Goal: Navigation & Orientation: Find specific page/section

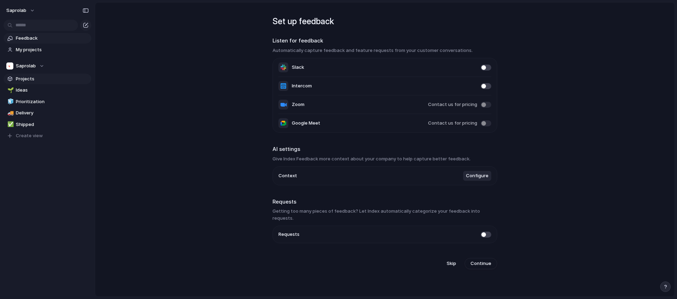
click at [29, 82] on span "Projects" at bounding box center [52, 79] width 73 height 7
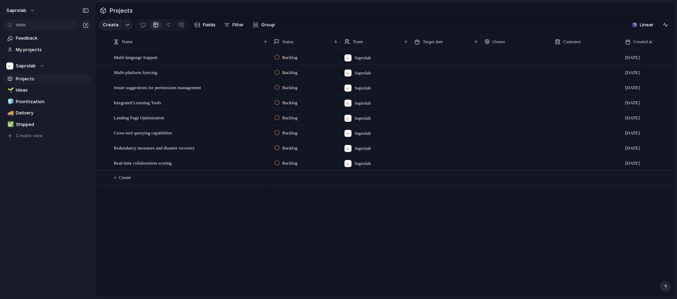
click at [363, 57] on span "Saprolab" at bounding box center [363, 57] width 16 height 7
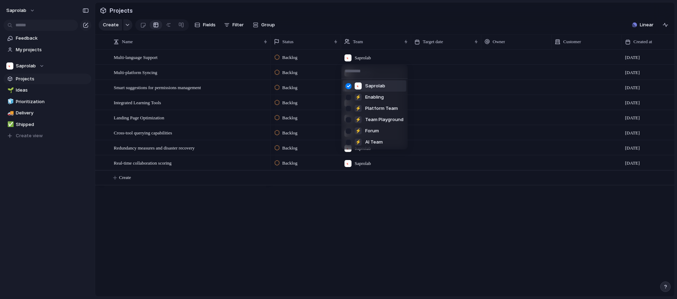
click at [361, 25] on div "Saprolab ⚡ Enabling ⚡ Platform Team ⚡ Team Playground ⚡ Forum ⚡ AI Team" at bounding box center [338, 149] width 677 height 299
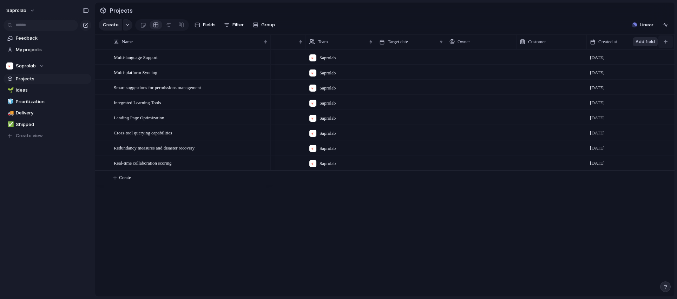
click at [665, 41] on div "button" at bounding box center [666, 42] width 4 height 4
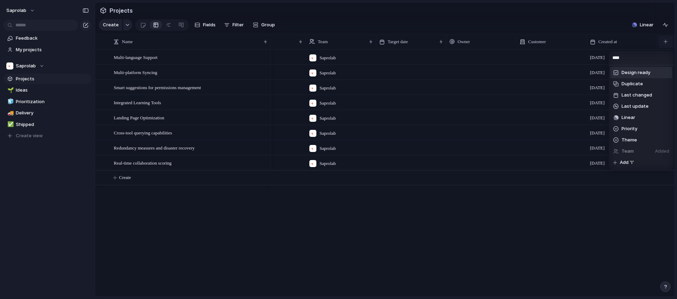
type input "*****"
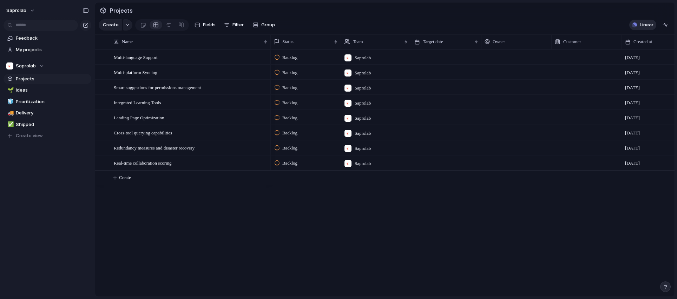
click at [637, 25] on div "button" at bounding box center [634, 24] width 5 height 5
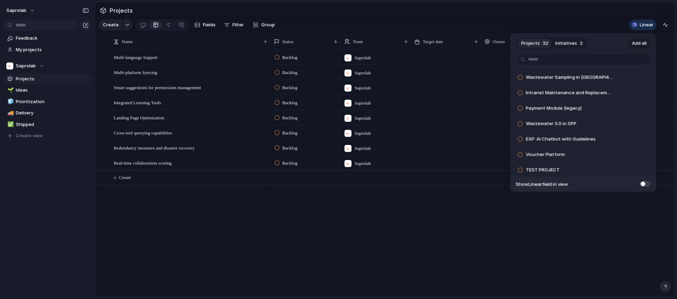
click at [637, 43] on span "Add all" at bounding box center [639, 43] width 15 height 7
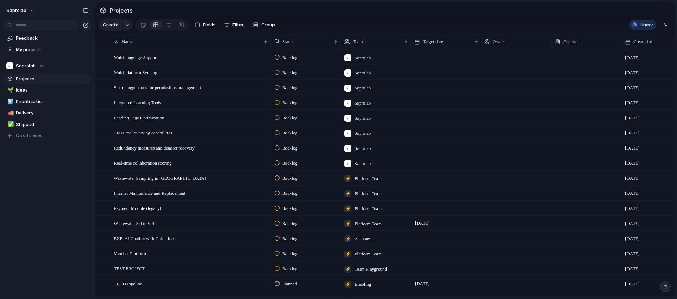
click at [575, 17] on div "Projects 0 Initiatives 2 Add all ✅️ In sync with Linear Show Linear field in vi…" at bounding box center [338, 149] width 677 height 299
click at [360, 40] on span "Team" at bounding box center [358, 41] width 10 height 7
click at [359, 56] on span "Modify" at bounding box center [363, 57] width 15 height 7
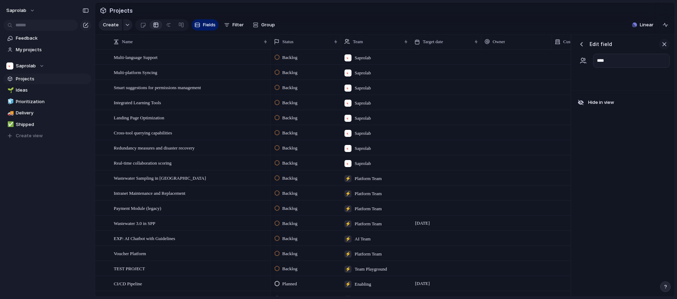
click at [665, 44] on div "button" at bounding box center [665, 44] width 8 height 8
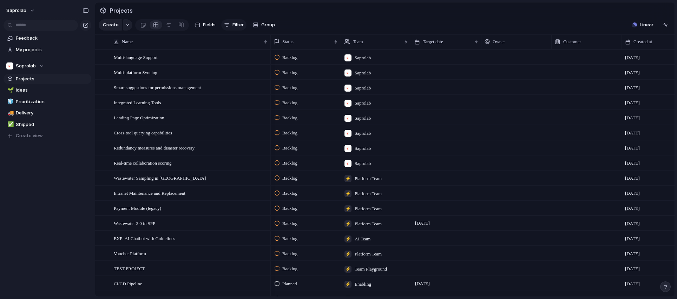
click at [235, 24] on span "Filter" at bounding box center [238, 24] width 11 height 7
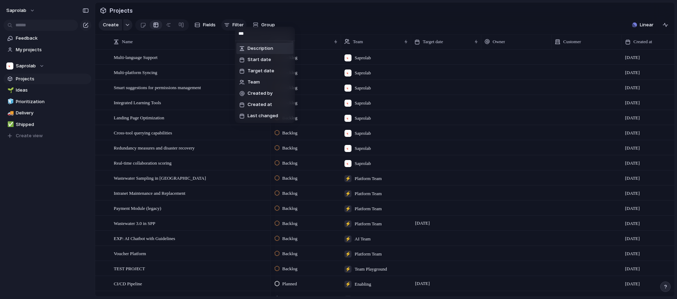
type input "****"
click at [247, 69] on div at bounding box center [242, 71] width 12 height 12
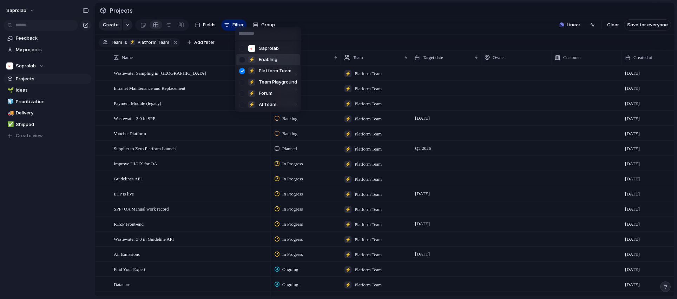
click at [351, 36] on div "Saprolab ⚡ Enabling ⚡ Platform Team ⚡ Team Playground ⚡ Forum ⚡ AI Team" at bounding box center [338, 149] width 677 height 299
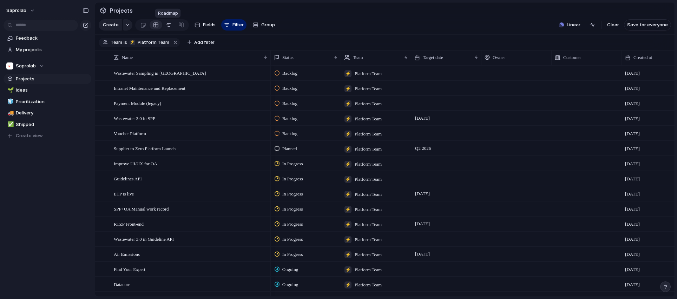
click at [164, 26] on link at bounding box center [168, 24] width 13 height 11
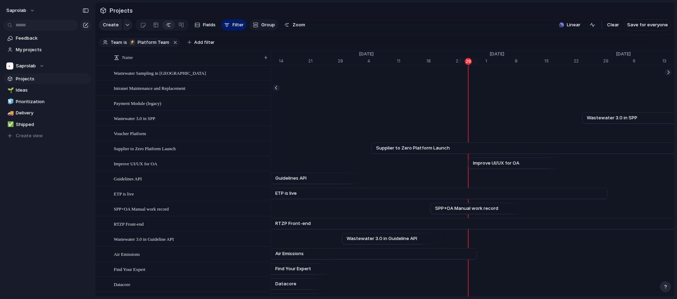
click at [272, 21] on button "Group" at bounding box center [263, 24] width 29 height 11
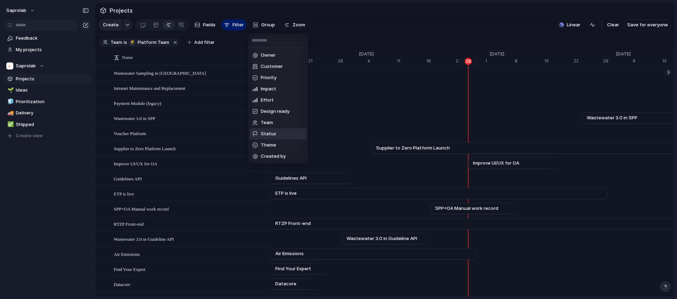
click at [268, 131] on span "Status" at bounding box center [268, 134] width 15 height 7
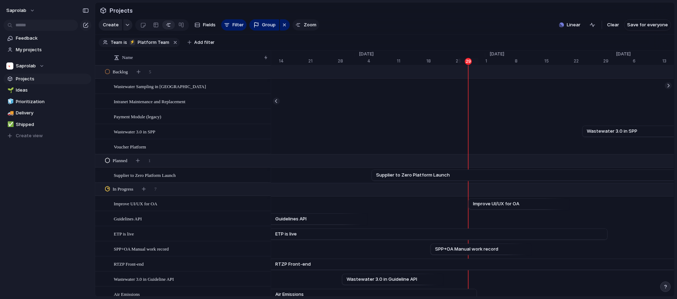
click at [305, 26] on span "Zoom" at bounding box center [310, 24] width 13 height 7
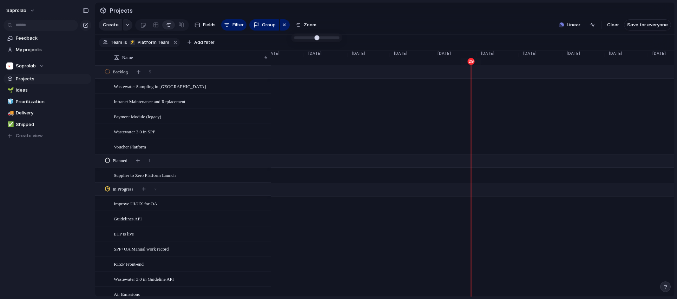
type input "*"
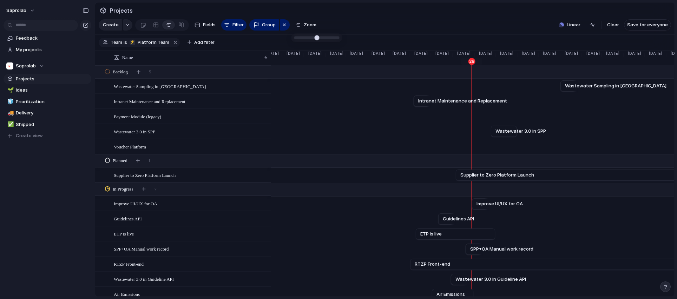
drag, startPoint x: 317, startPoint y: 35, endPoint x: 281, endPoint y: 38, distance: 35.2
click at [376, 32] on section "Create Fields Filter Group Zoom Linear Clear Save for everyone" at bounding box center [385, 26] width 580 height 17
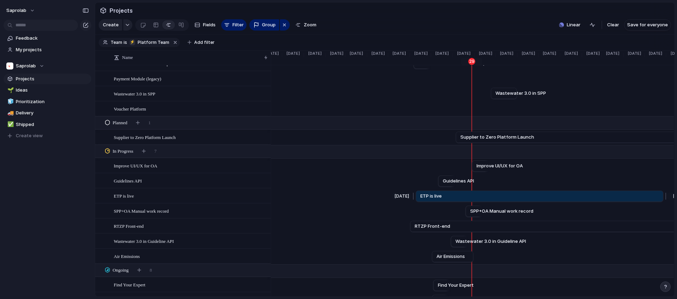
drag, startPoint x: 493, startPoint y: 196, endPoint x: 661, endPoint y: 197, distance: 168.3
click at [661, 197] on div at bounding box center [665, 196] width 8 height 11
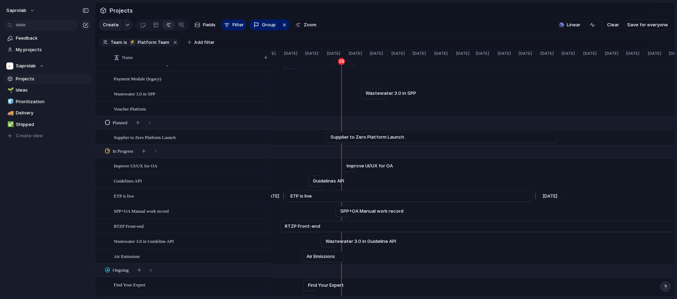
scroll to position [0, 719]
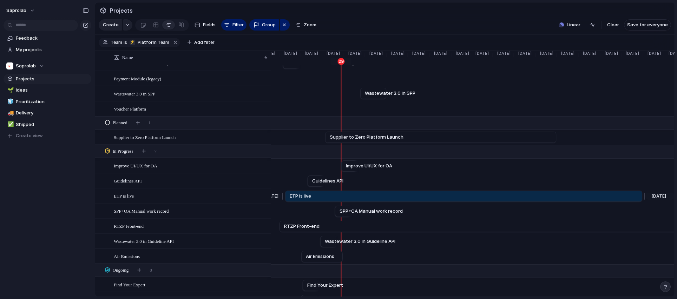
drag, startPoint x: 534, startPoint y: 196, endPoint x: 644, endPoint y: 200, distance: 109.7
click at [644, 200] on div at bounding box center [644, 196] width 8 height 11
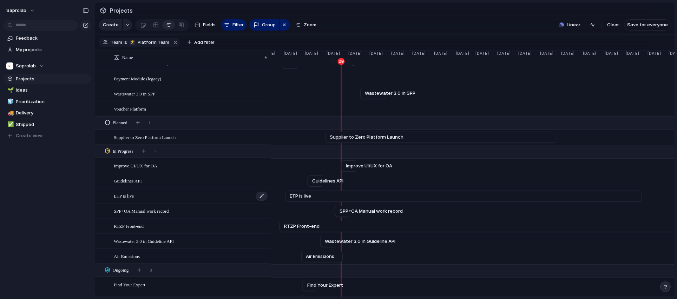
click at [125, 195] on span "ETP is live" at bounding box center [124, 196] width 20 height 8
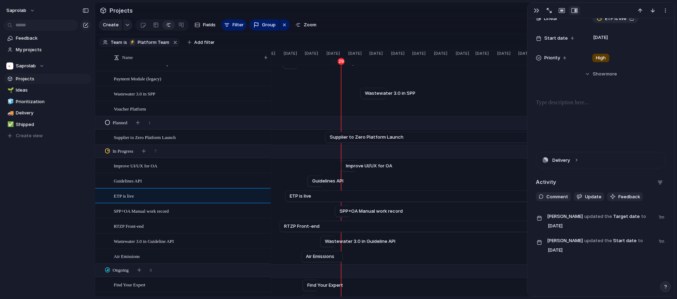
scroll to position [183, 0]
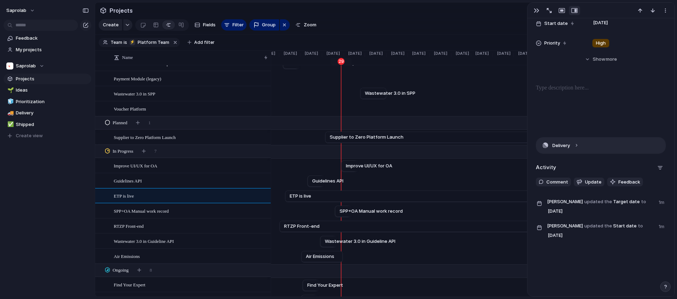
click at [576, 147] on button "Delivery" at bounding box center [600, 146] width 129 height 16
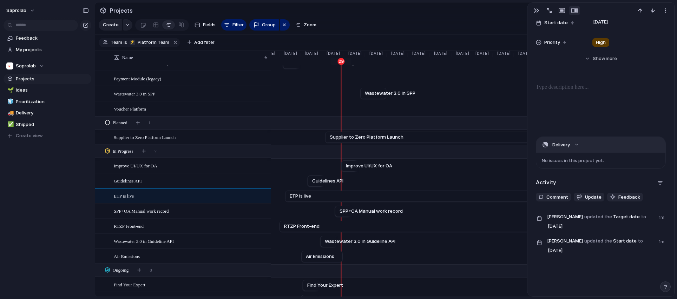
click at [576, 147] on button "Delivery" at bounding box center [600, 145] width 129 height 16
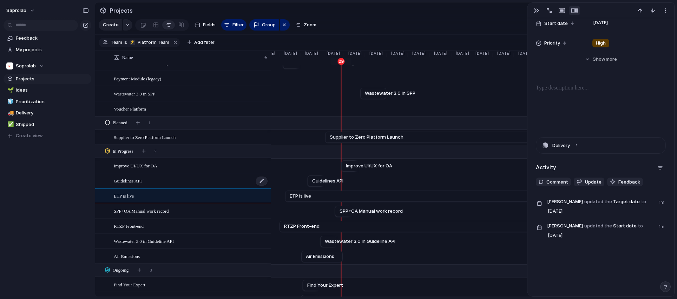
click at [189, 178] on div "Guidelines API" at bounding box center [191, 181] width 155 height 14
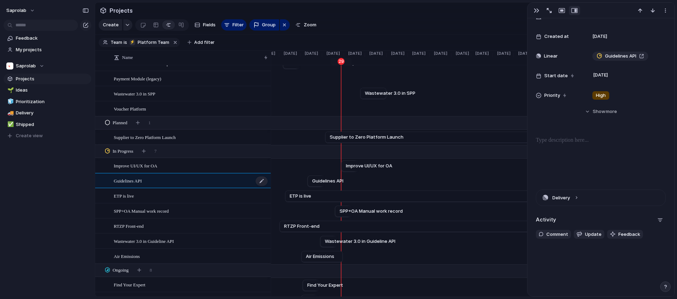
scroll to position [130, 0]
click at [570, 197] on button "Delivery" at bounding box center [600, 198] width 129 height 16
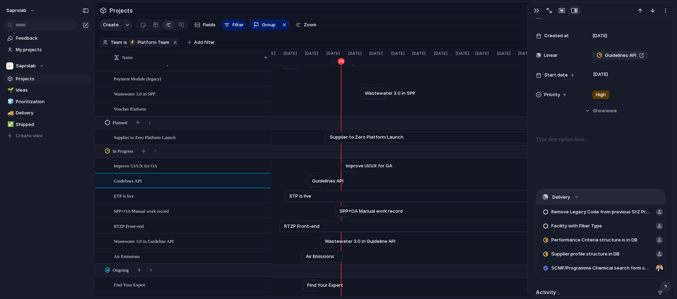
click at [570, 197] on button "Delivery" at bounding box center [600, 197] width 129 height 16
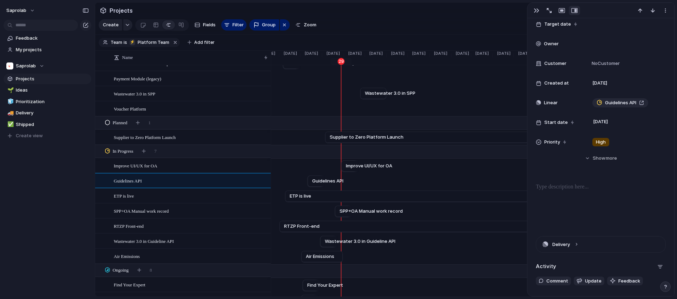
scroll to position [0, 0]
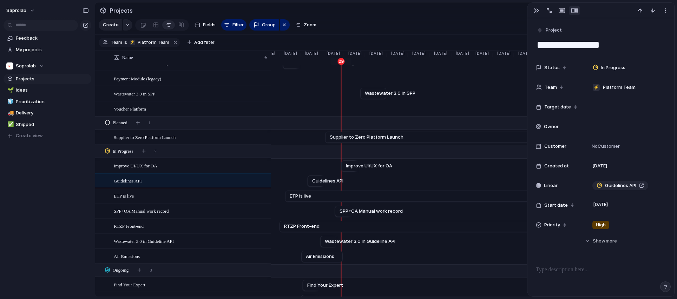
click at [64, 206] on div "Saprolab Feedback My projects Saprolab Projects 🌱 Ideas 🧊 Prioritization 🚚 Deli…" at bounding box center [47, 149] width 95 height 299
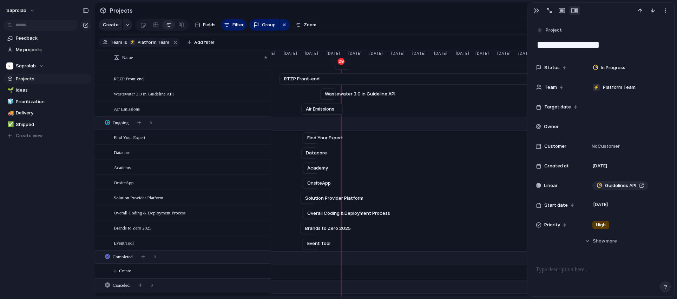
scroll to position [224, 0]
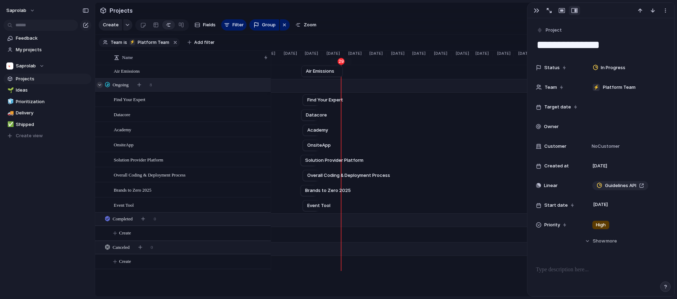
click at [100, 84] on div at bounding box center [100, 85] width 6 height 6
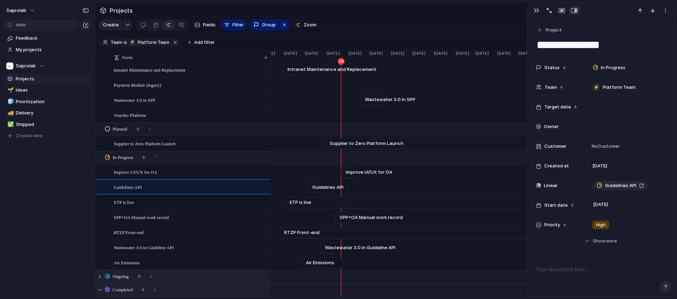
scroll to position [33, 0]
click at [299, 231] on span "RTZP Front-end" at bounding box center [301, 231] width 35 height 7
click at [209, 234] on div "RTZP Front-end" at bounding box center [191, 231] width 155 height 14
type textarea "**********"
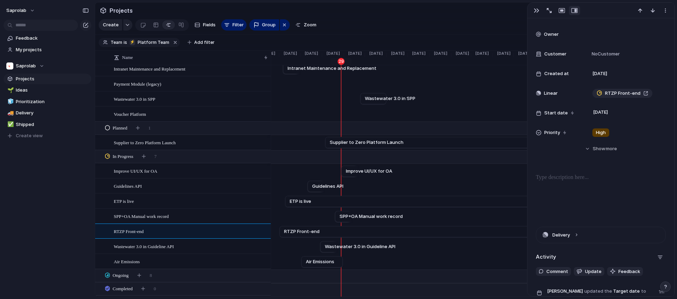
scroll to position [92, 0]
click at [575, 237] on button "Delivery" at bounding box center [600, 236] width 129 height 16
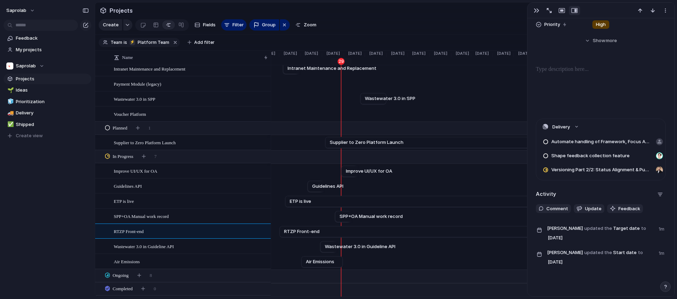
scroll to position [200, 0]
click at [574, 129] on button "Delivery" at bounding box center [600, 128] width 129 height 16
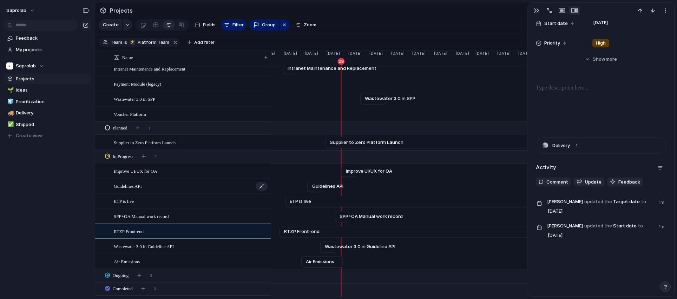
scroll to position [41, 0]
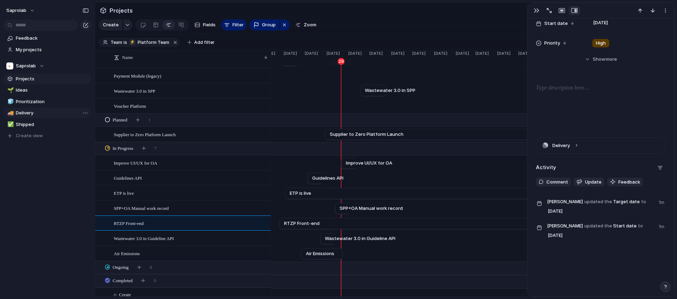
click at [29, 115] on span "Delivery" at bounding box center [52, 113] width 73 height 7
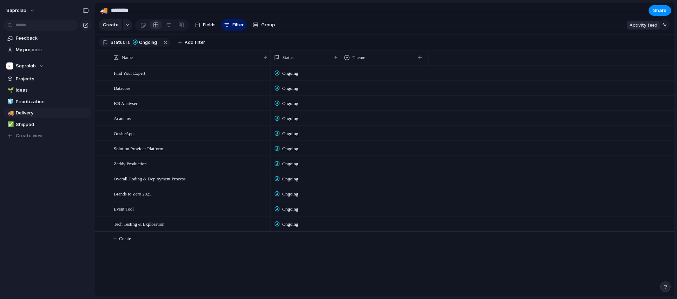
click at [665, 25] on div "button" at bounding box center [665, 25] width 6 height 6
click at [642, 27] on span "Linear" at bounding box center [646, 24] width 14 height 7
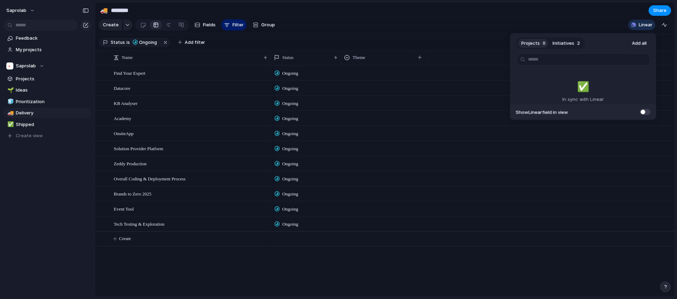
click at [572, 46] on button "Initiatives 2" at bounding box center [566, 43] width 34 height 11
click at [641, 44] on span "Add all" at bounding box center [639, 43] width 15 height 7
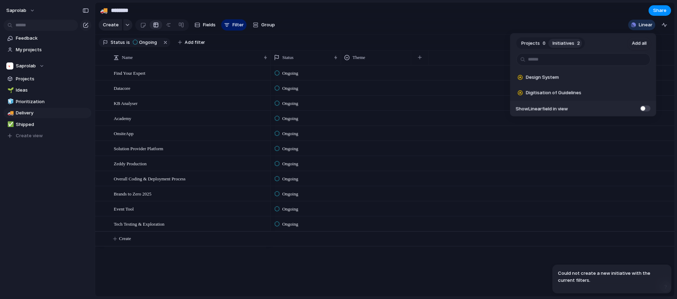
click at [443, 25] on div "Projects 0 Initiatives 2 Add all Design System Add Digitisation of Guidelines A…" at bounding box center [338, 149] width 677 height 299
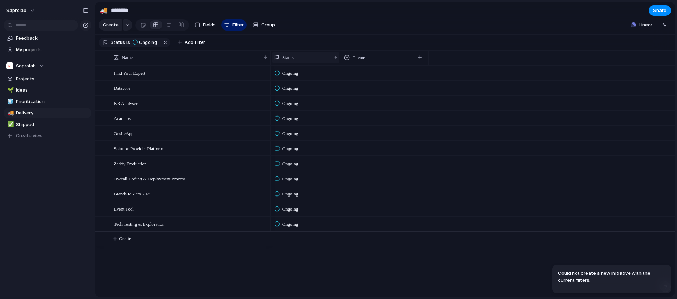
click at [283, 57] on div "Status" at bounding box center [302, 57] width 57 height 7
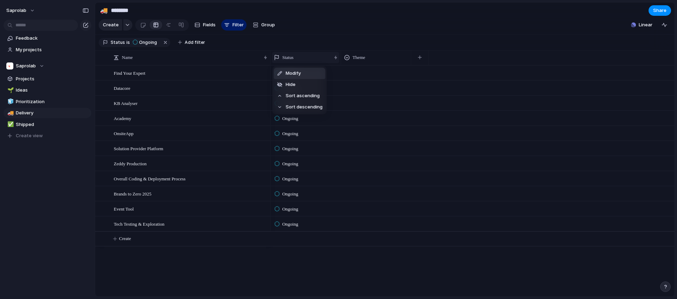
click at [283, 57] on div "Modify Hide Sort ascending Sort descending" at bounding box center [338, 149] width 677 height 299
click at [289, 70] on span "Ongoing" at bounding box center [290, 73] width 16 height 7
click at [288, 72] on div "Backlog Planned In Progress Ongoing Completed Canceled" at bounding box center [338, 149] width 677 height 299
click at [293, 38] on section "Status is Ongoing Add filter" at bounding box center [385, 43] width 580 height 16
click at [26, 48] on span "My projects" at bounding box center [52, 49] width 73 height 7
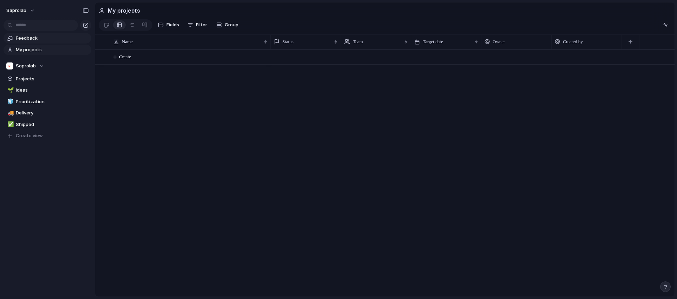
click at [30, 39] on span "Feedback" at bounding box center [52, 38] width 73 height 7
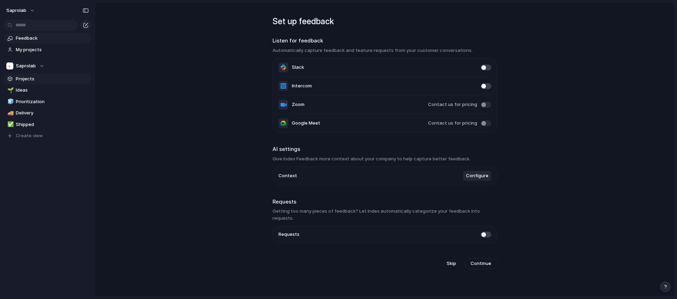
click at [30, 79] on span "Projects" at bounding box center [52, 79] width 73 height 7
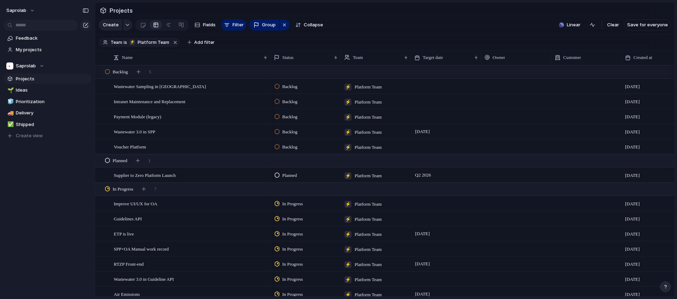
scroll to position [76, 0]
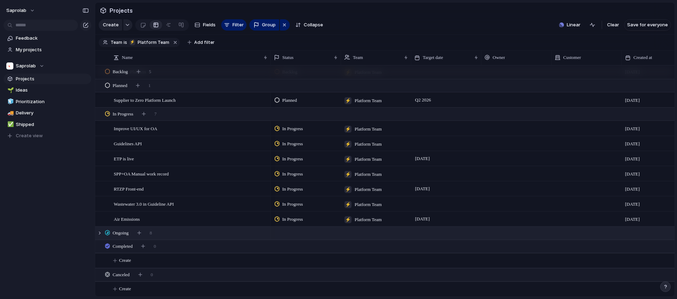
click at [117, 232] on span "Ongoing" at bounding box center [121, 233] width 16 height 7
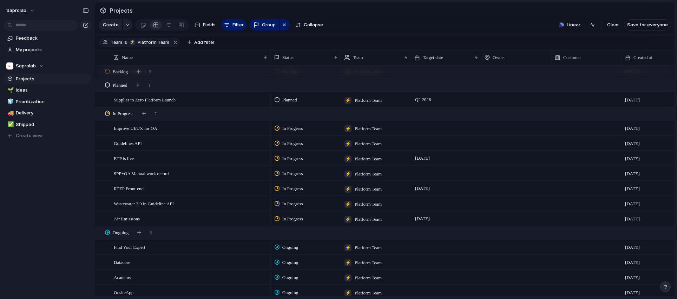
click at [288, 243] on div "Ongoing" at bounding box center [306, 246] width 70 height 12
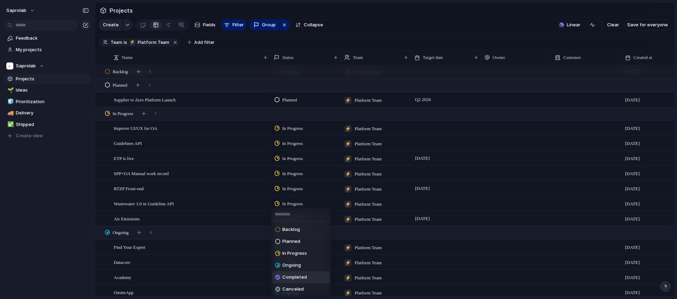
click at [120, 235] on div "Backlog Planned In Progress Ongoing Completed Canceled" at bounding box center [338, 149] width 677 height 299
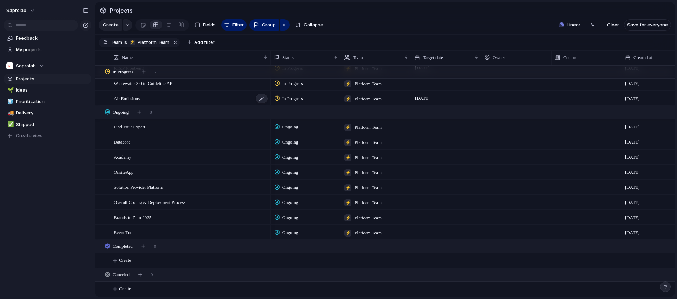
scroll to position [0, 0]
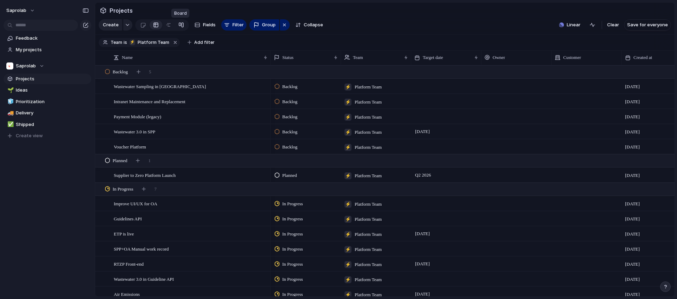
click at [182, 22] on div at bounding box center [181, 24] width 6 height 11
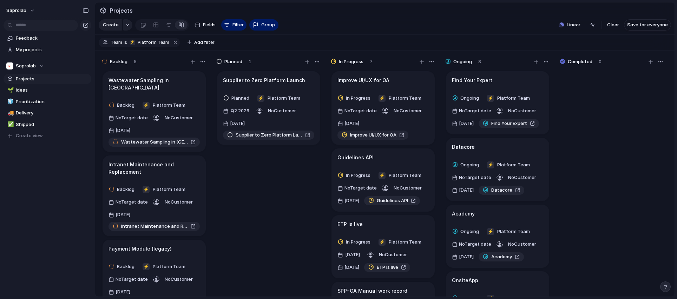
click at [372, 79] on h1 "Improve UI/UX for OA" at bounding box center [364, 81] width 52 height 8
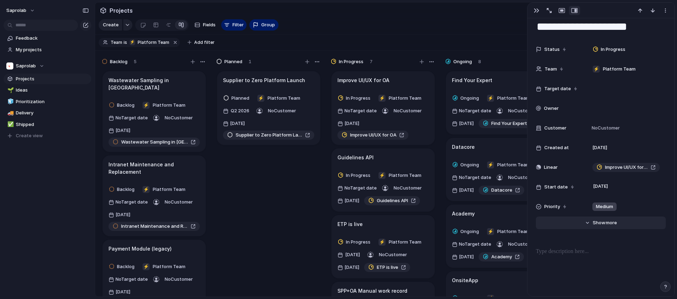
scroll to position [23, 0]
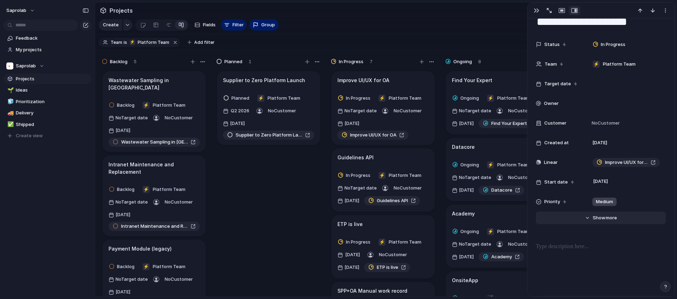
click at [595, 223] on button "Hide Show more" at bounding box center [601, 218] width 130 height 13
click at [604, 104] on div at bounding box center [626, 104] width 73 height 8
click at [580, 104] on div "[PERSON_NAME]" at bounding box center [338, 149] width 677 height 299
click at [548, 9] on div "button" at bounding box center [549, 10] width 5 height 5
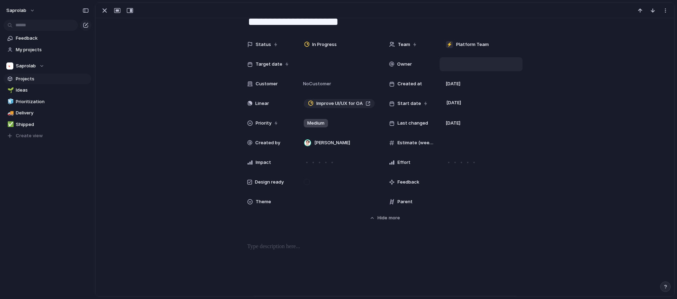
scroll to position [130, 0]
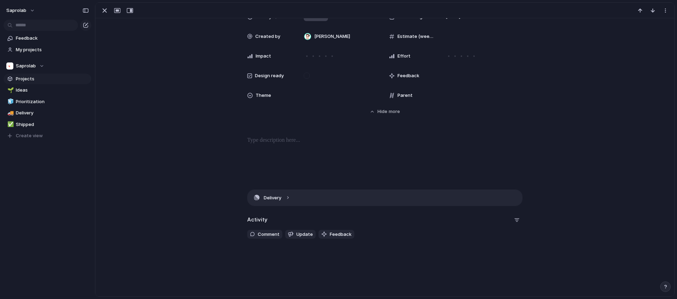
click at [284, 200] on button "Delivery" at bounding box center [385, 198] width 275 height 16
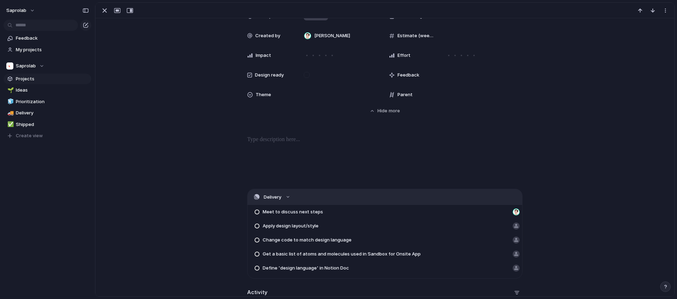
click at [285, 200] on button "Delivery" at bounding box center [385, 197] width 275 height 16
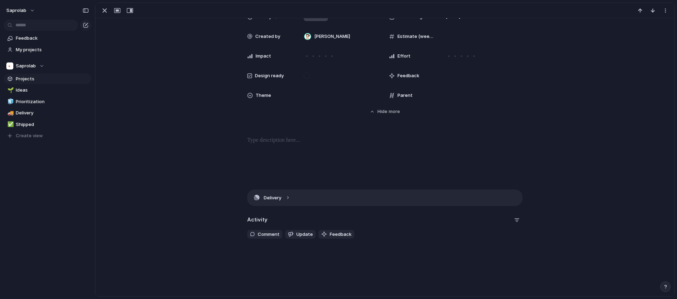
scroll to position [0, 0]
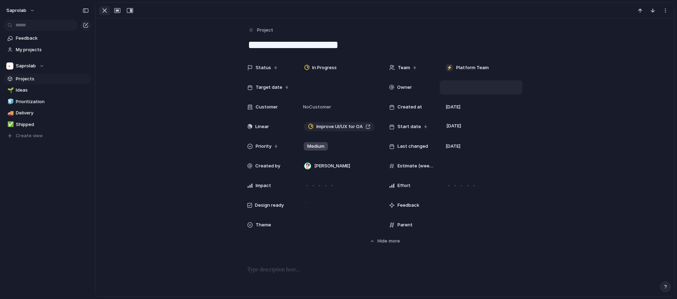
click at [105, 13] on div "button" at bounding box center [104, 10] width 8 height 8
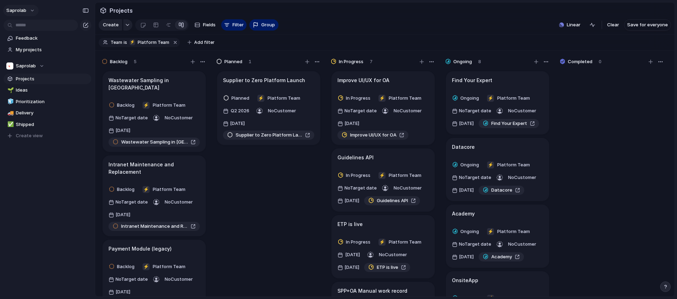
click at [29, 10] on button "Saprolab" at bounding box center [20, 10] width 35 height 11
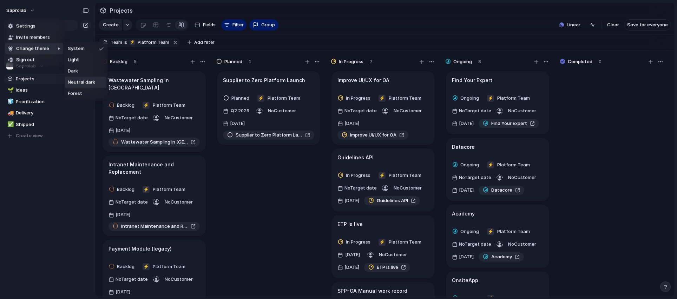
click at [89, 85] on span "Neutral dark" at bounding box center [81, 82] width 27 height 7
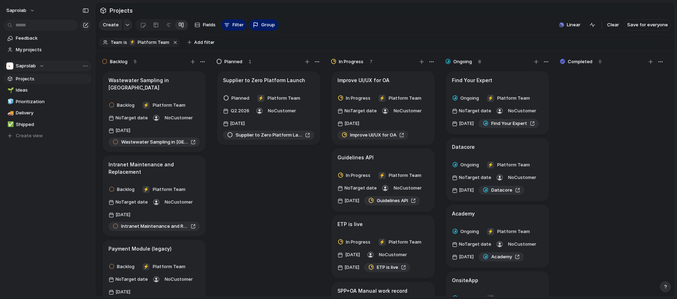
click at [38, 66] on div "Saprolab" at bounding box center [25, 66] width 38 height 7
click at [38, 66] on div "Saprolab ⚡ AI Team ⚡ Enabling ⚡ Forum ⚡ Platform Team ⚡ Team Playground Create …" at bounding box center [338, 149] width 677 height 299
click at [26, 64] on span "Saprolab" at bounding box center [26, 66] width 20 height 7
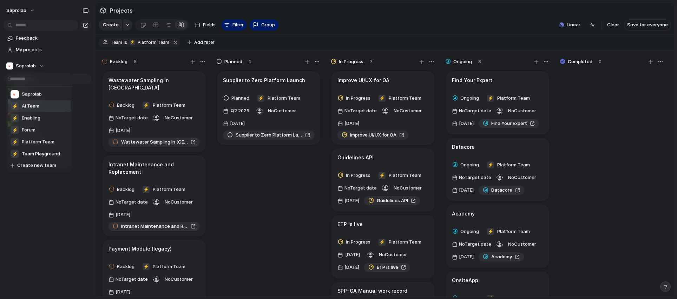
click at [30, 107] on span "AI Team" at bounding box center [31, 106] width 18 height 7
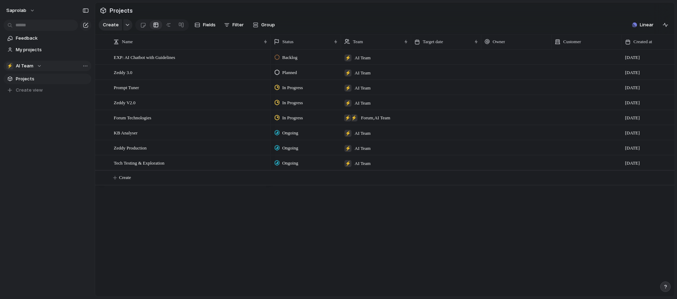
click at [27, 65] on span "AI Team" at bounding box center [25, 66] width 18 height 7
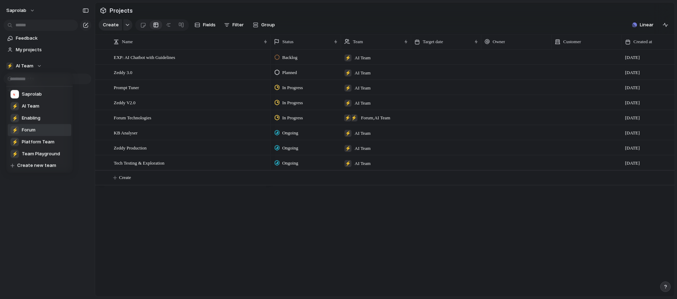
click at [33, 132] on span "Forum" at bounding box center [29, 130] width 14 height 7
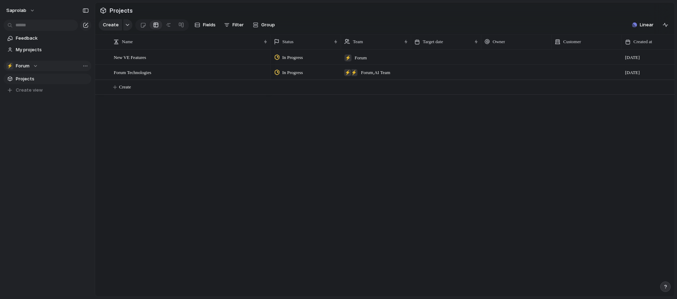
click at [28, 67] on span "Forum" at bounding box center [23, 66] width 14 height 7
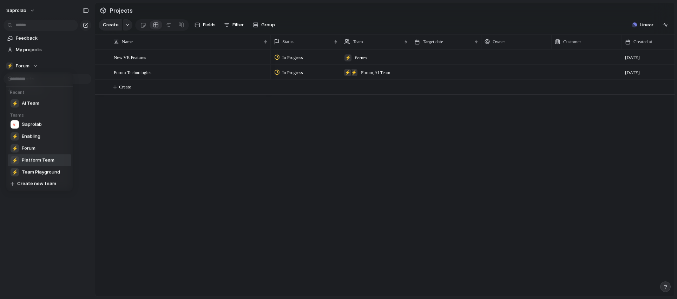
click at [38, 159] on span "Platform Team" at bounding box center [38, 160] width 33 height 7
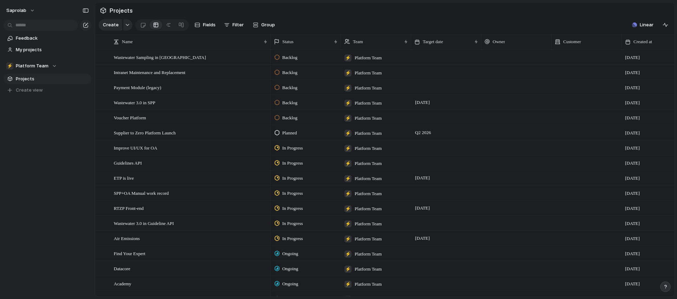
click at [38, 159] on div "Saprolab Feedback My projects ⚡ Platform Team Projects To pick up a draggable i…" at bounding box center [47, 149] width 95 height 299
click at [141, 25] on div at bounding box center [143, 25] width 6 height 12
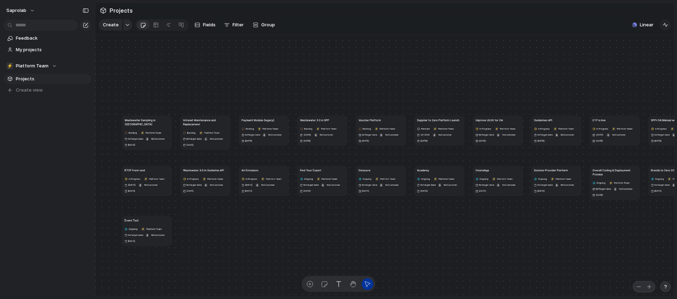
click at [665, 23] on div "button" at bounding box center [666, 25] width 6 height 6
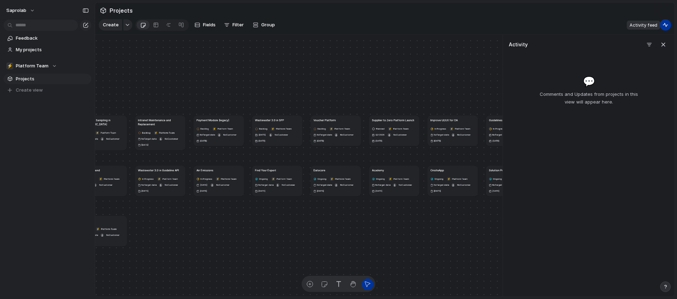
click at [665, 23] on div "button" at bounding box center [666, 25] width 6 height 6
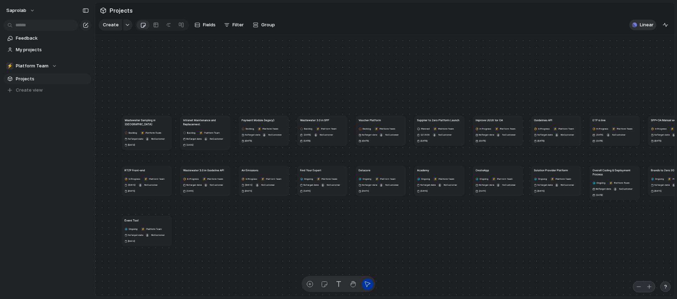
click at [645, 23] on span "Linear" at bounding box center [647, 24] width 14 height 7
click at [642, 26] on span "Linear" at bounding box center [647, 24] width 14 height 7
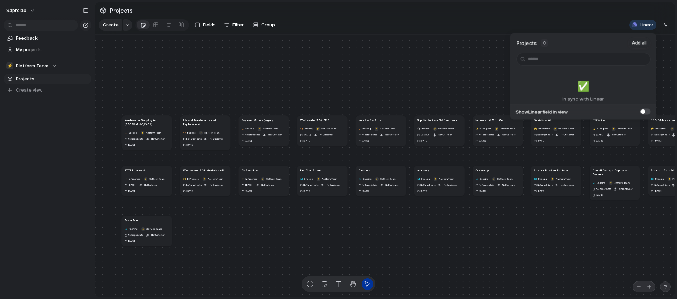
click at [645, 113] on span at bounding box center [645, 112] width 11 height 6
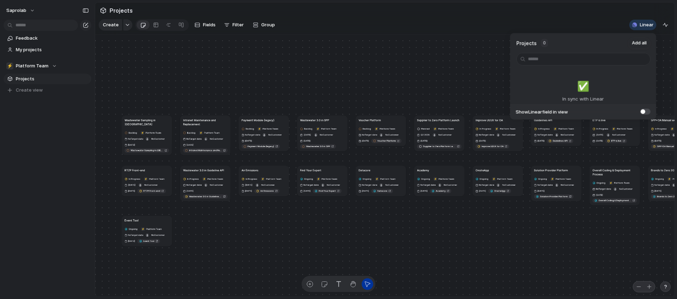
click at [645, 113] on span at bounding box center [645, 112] width 11 height 6
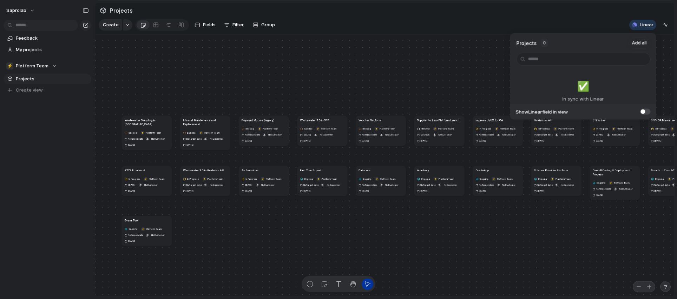
click at [581, 87] on span "✅️" at bounding box center [583, 86] width 12 height 15
click at [636, 42] on span "Add all" at bounding box center [639, 43] width 15 height 7
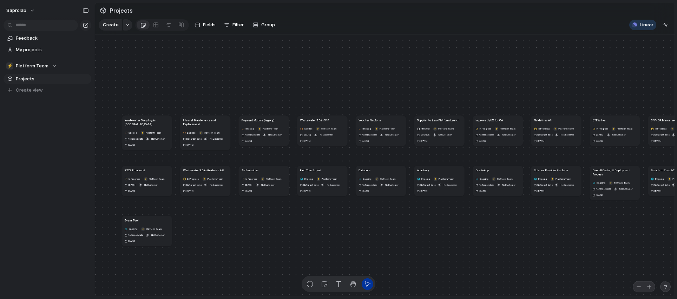
click at [634, 28] on div "Projects 0 Add all ✅️ In sync with Linear Show Linear field in view" at bounding box center [338, 149] width 677 height 299
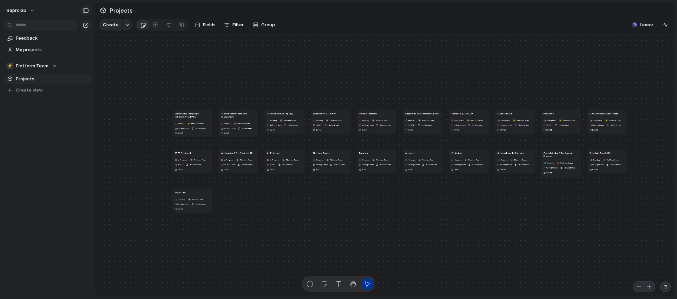
click at [82, 10] on button "button" at bounding box center [85, 10] width 11 height 11
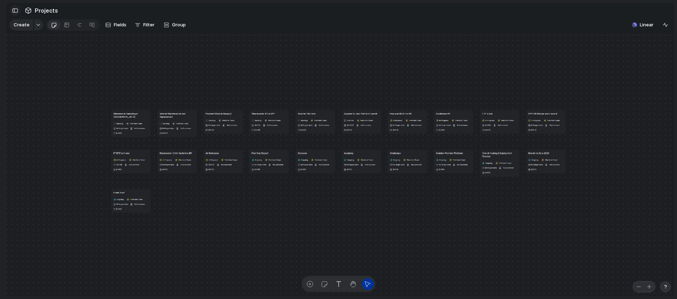
click at [15, 14] on button "button" at bounding box center [14, 10] width 11 height 11
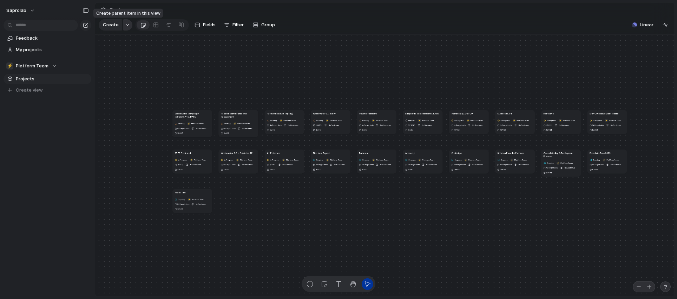
click at [125, 26] on div "button" at bounding box center [127, 25] width 5 height 3
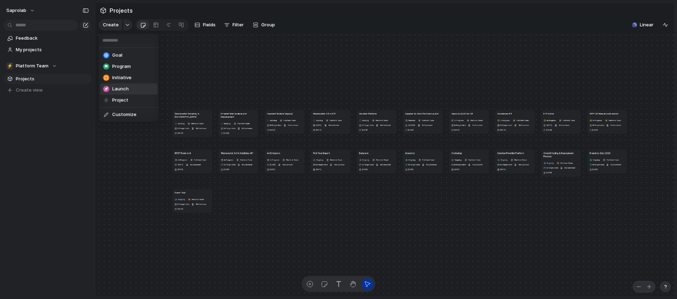
click at [60, 124] on div "Goal Program Initiative Launch Project Customize" at bounding box center [338, 149] width 677 height 299
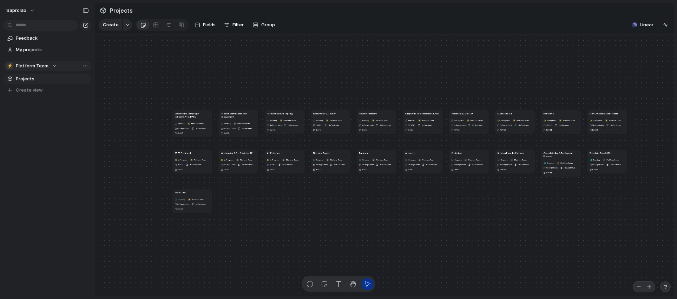
click at [38, 67] on span "Platform Team" at bounding box center [32, 66] width 33 height 7
click at [38, 67] on div "Recent ⚡ Forum ⚡ AI Team Teams Saprolab ⚡ Enabling ⚡ Platform Team ⚡ Team Playg…" at bounding box center [338, 149] width 677 height 299
click at [38, 67] on span "Platform Team" at bounding box center [32, 66] width 33 height 7
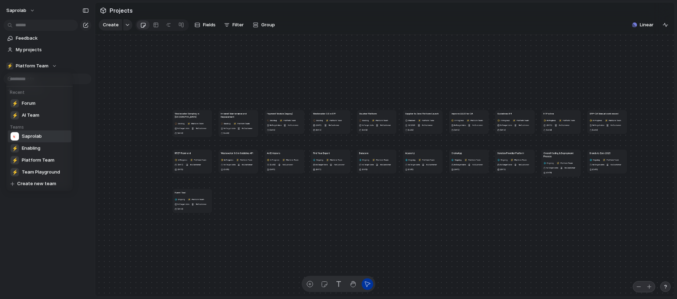
click at [33, 134] on span "Saprolab" at bounding box center [32, 136] width 20 height 7
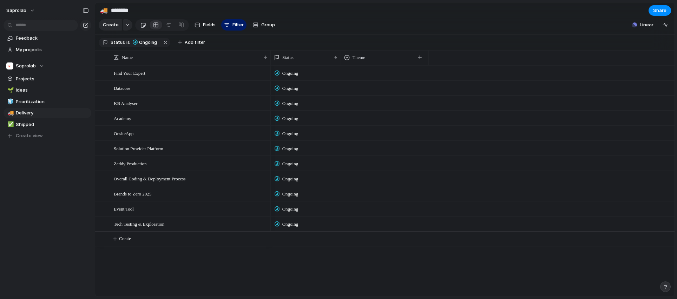
click at [142, 26] on div at bounding box center [143, 25] width 6 height 12
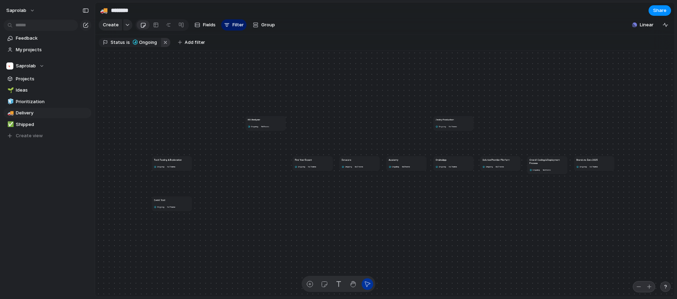
click at [162, 43] on button "button" at bounding box center [165, 42] width 9 height 9
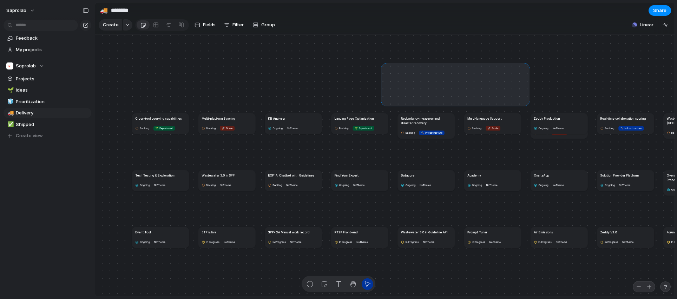
drag, startPoint x: 527, startPoint y: 104, endPoint x: 384, endPoint y: 65, distance: 148.4
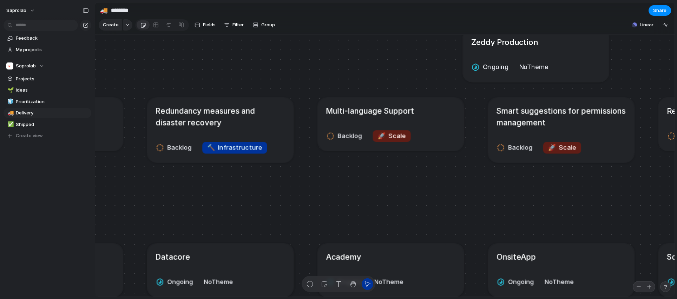
drag, startPoint x: 555, startPoint y: 123, endPoint x: 530, endPoint y: 52, distance: 75.3
click at [530, 52] on article "Zeddy Production Ongoing No Theme" at bounding box center [536, 56] width 146 height 54
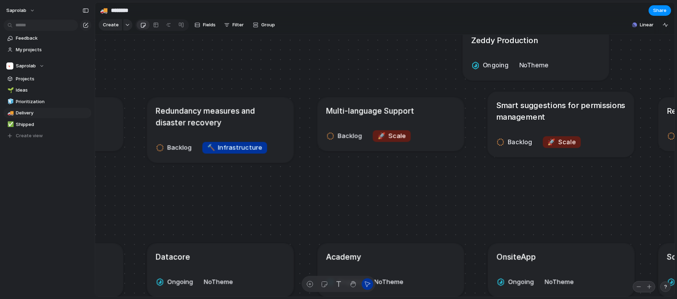
drag, startPoint x: 543, startPoint y: 105, endPoint x: 542, endPoint y: 101, distance: 3.6
click at [542, 101] on article "Smart suggestions for permissions management Backlog 🚀 Scale" at bounding box center [561, 124] width 146 height 65
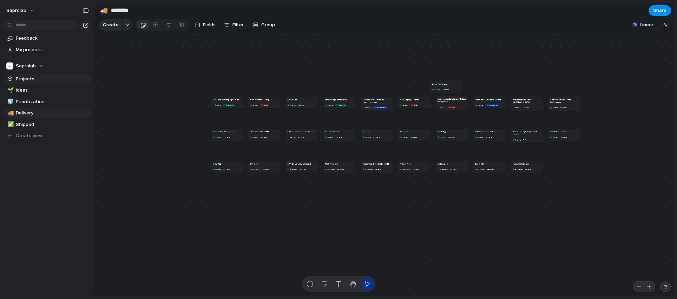
click at [52, 76] on span "Projects" at bounding box center [52, 79] width 73 height 7
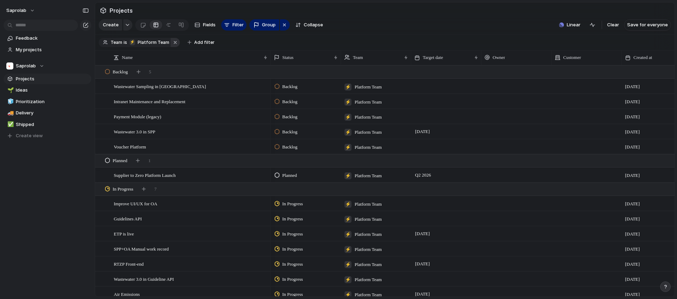
click at [172, 43] on button "button" at bounding box center [175, 42] width 9 height 9
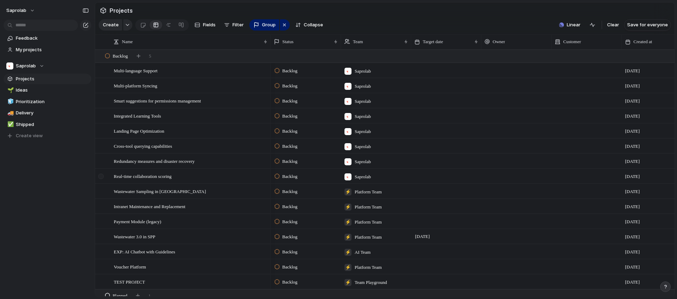
click at [100, 175] on div at bounding box center [100, 176] width 5 height 5
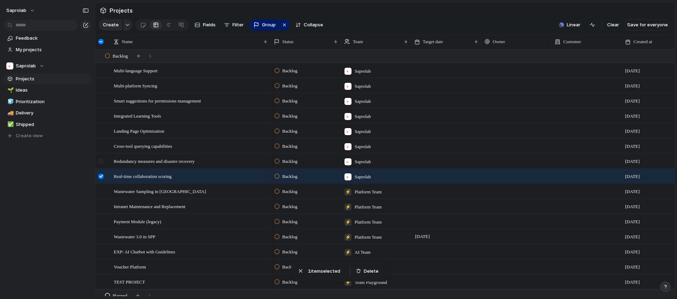
click at [100, 161] on div at bounding box center [100, 161] width 5 height 5
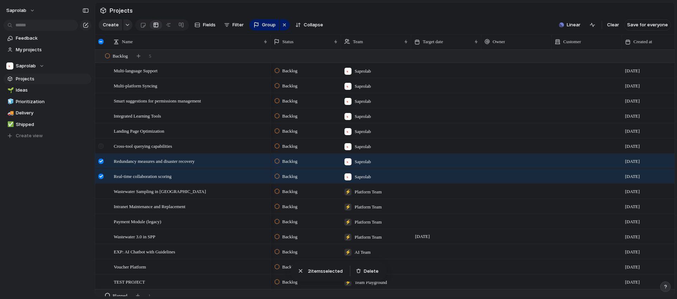
click at [100, 147] on div at bounding box center [100, 146] width 5 height 5
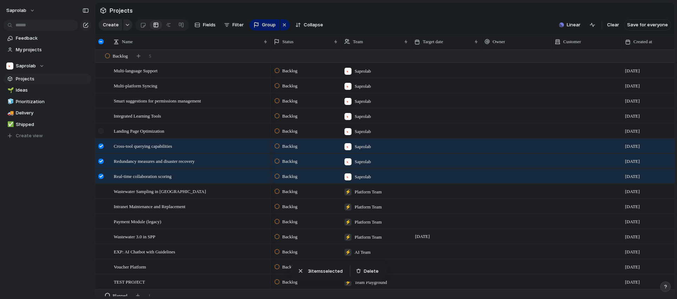
click at [100, 133] on div at bounding box center [100, 131] width 5 height 5
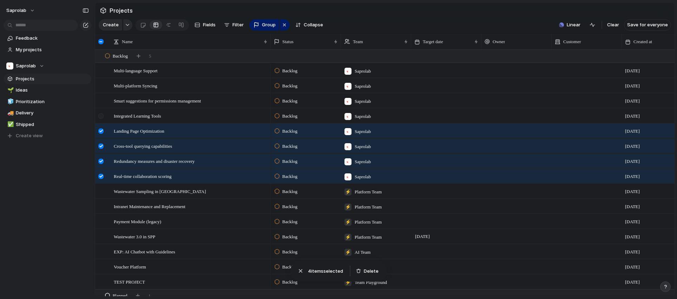
click at [100, 117] on div at bounding box center [100, 115] width 5 height 5
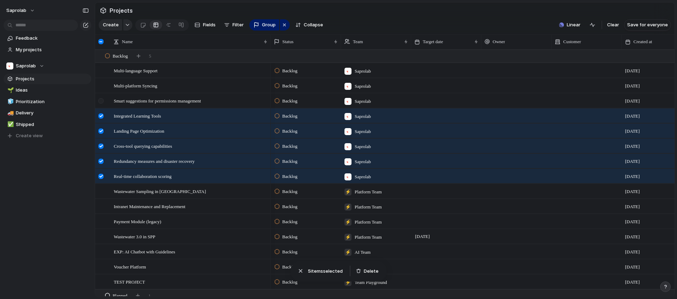
click at [101, 102] on div at bounding box center [100, 100] width 5 height 5
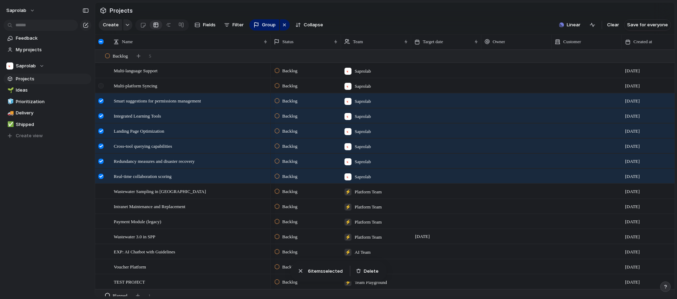
click at [101, 85] on div at bounding box center [100, 85] width 5 height 5
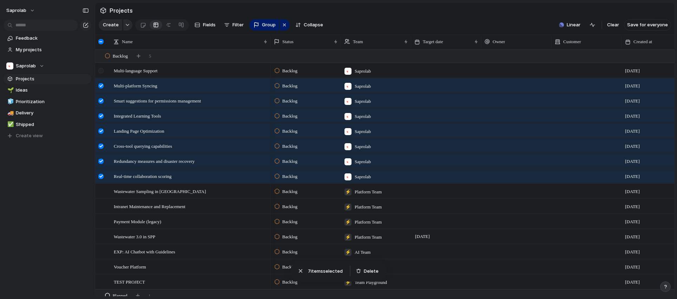
click at [102, 71] on div at bounding box center [100, 70] width 5 height 5
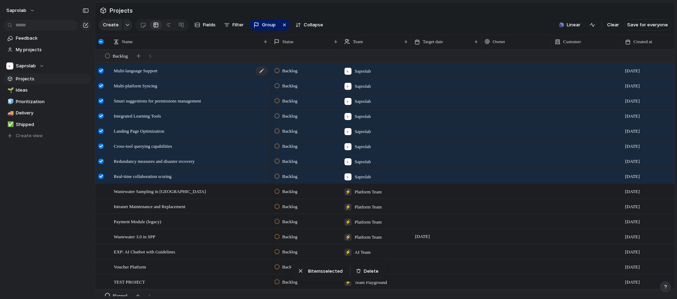
click at [139, 68] on span "Multi-language Support" at bounding box center [136, 70] width 44 height 8
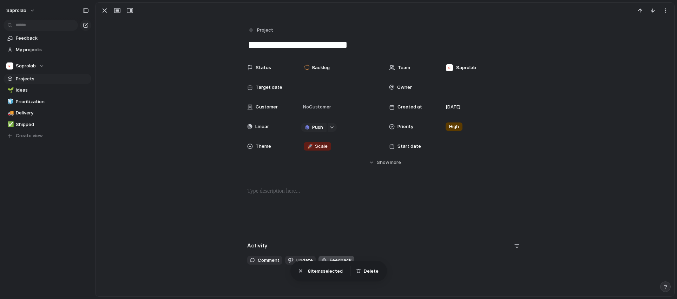
click at [339, 257] on span "Feedback" at bounding box center [341, 260] width 22 height 7
click at [647, 12] on button "button" at bounding box center [652, 10] width 11 height 9
click at [638, 10] on div "button" at bounding box center [641, 11] width 6 height 6
type textarea "**********"
click at [104, 9] on div "button" at bounding box center [104, 10] width 8 height 8
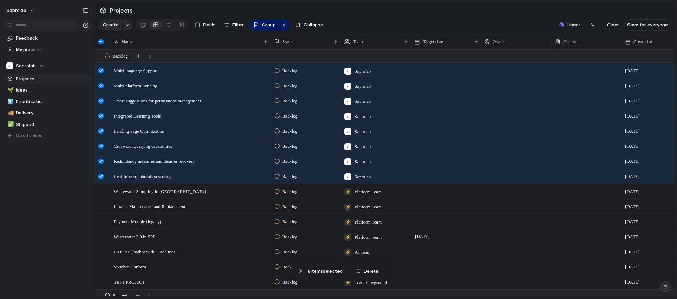
click at [98, 41] on div at bounding box center [100, 41] width 5 height 5
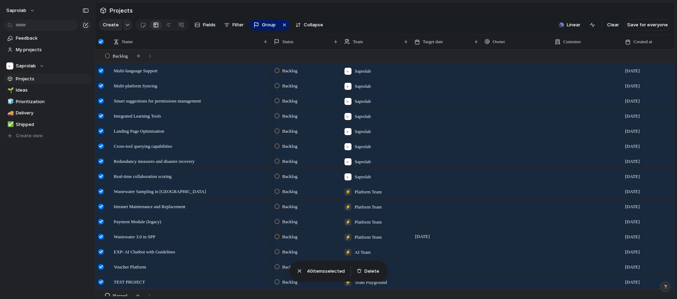
click at [98, 41] on div at bounding box center [100, 41] width 5 height 5
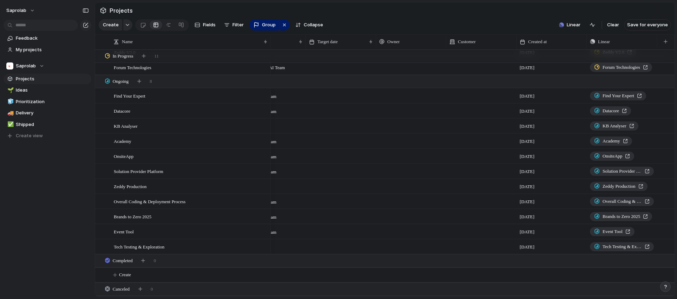
scroll to position [452, 0]
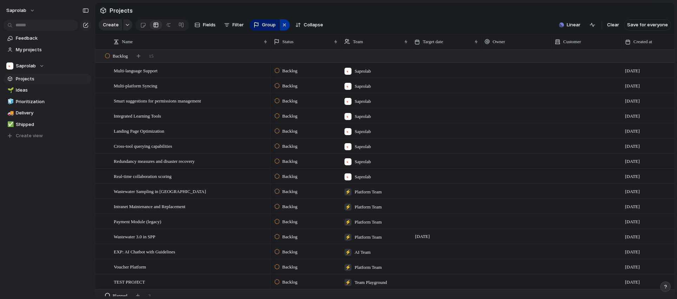
click at [283, 24] on div "button" at bounding box center [285, 25] width 6 height 8
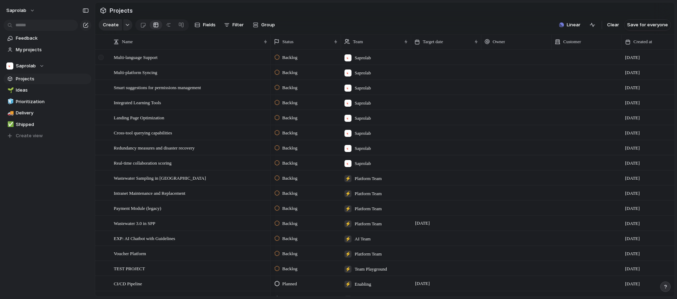
click at [102, 57] on div at bounding box center [100, 57] width 5 height 5
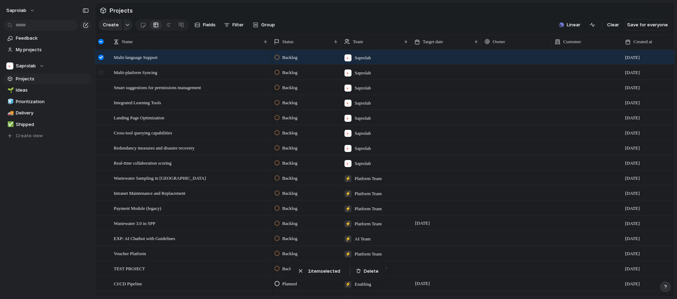
click at [101, 73] on div at bounding box center [100, 72] width 5 height 5
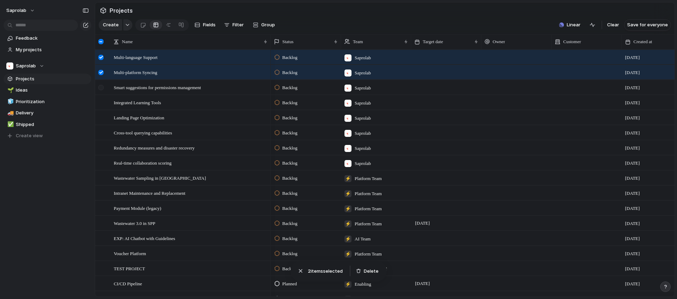
click at [101, 87] on div at bounding box center [100, 87] width 5 height 5
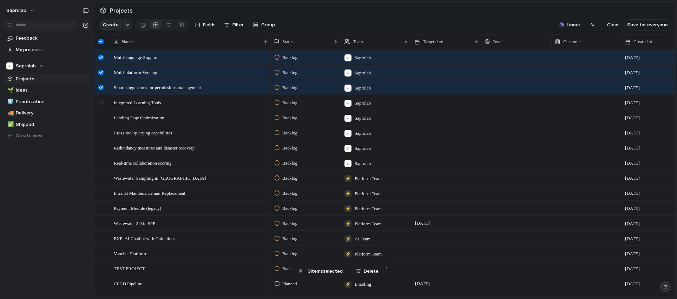
click at [102, 102] on div at bounding box center [100, 102] width 5 height 5
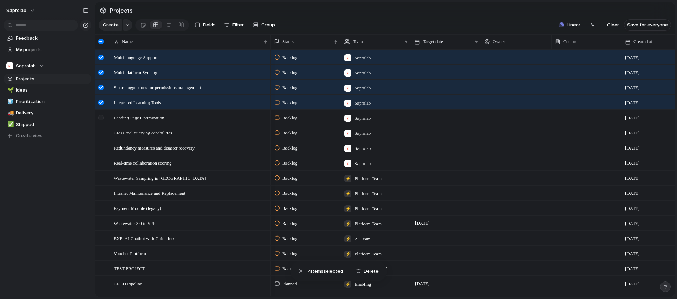
click at [103, 116] on div at bounding box center [100, 117] width 5 height 5
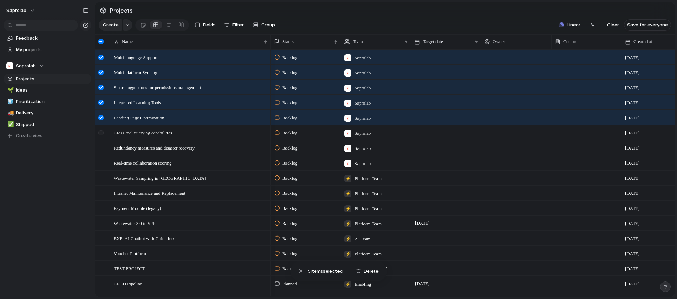
click at [103, 131] on div at bounding box center [100, 132] width 5 height 5
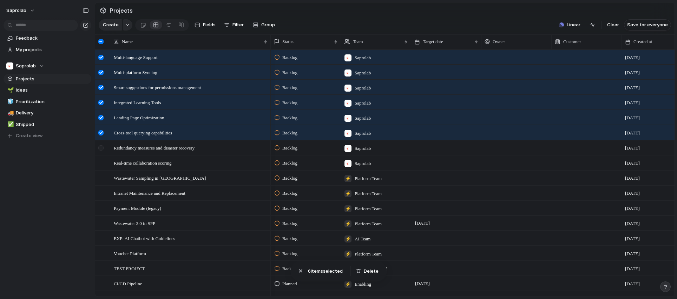
click at [103, 146] on div at bounding box center [100, 147] width 5 height 5
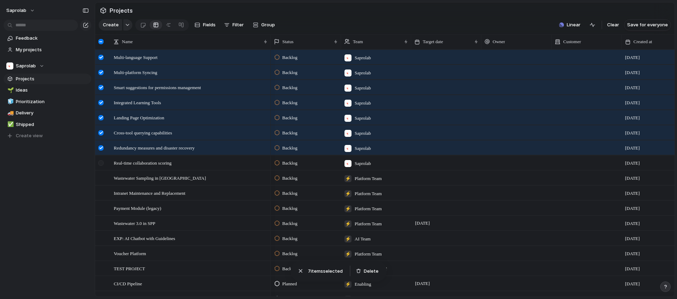
click at [103, 163] on div at bounding box center [100, 163] width 5 height 5
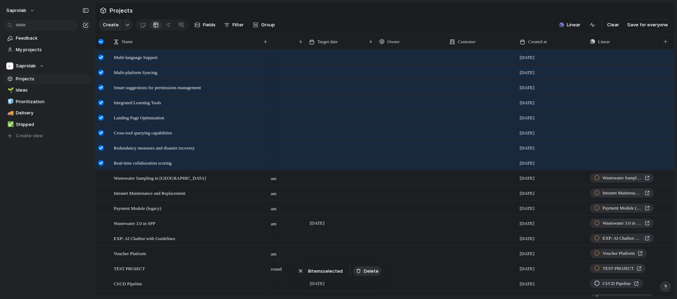
click at [370, 270] on span "Delete" at bounding box center [371, 271] width 15 height 7
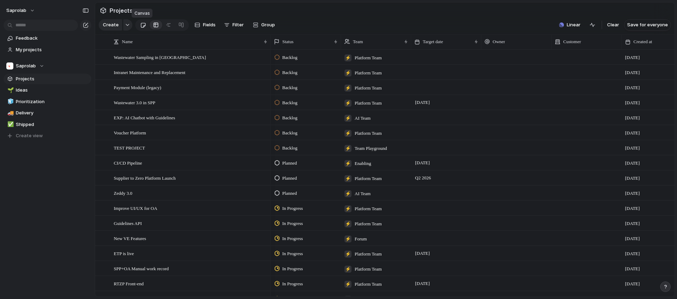
click at [140, 22] on div at bounding box center [143, 25] width 6 height 12
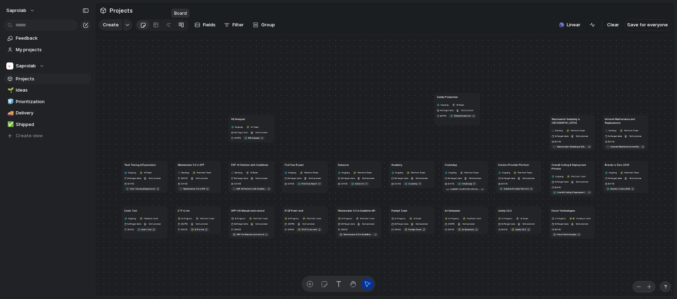
click at [183, 27] on link at bounding box center [181, 24] width 13 height 11
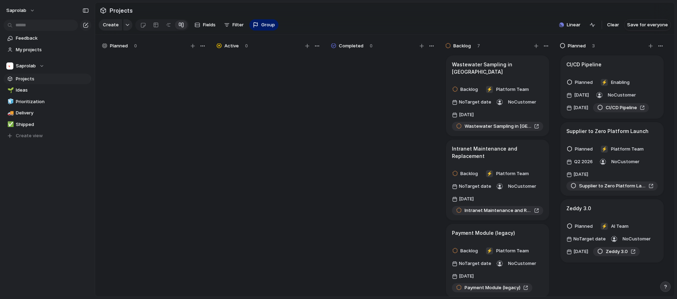
click at [27, 77] on span "Projects" at bounding box center [52, 79] width 73 height 7
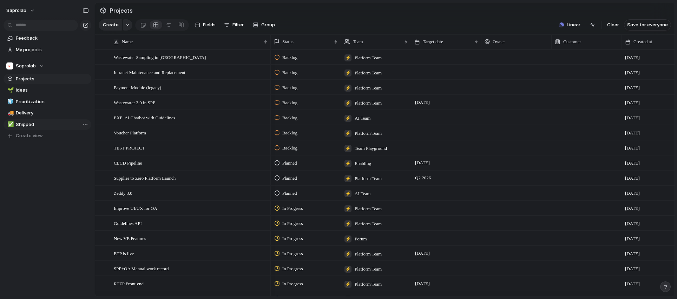
click at [24, 126] on span "Shipped" at bounding box center [52, 124] width 73 height 7
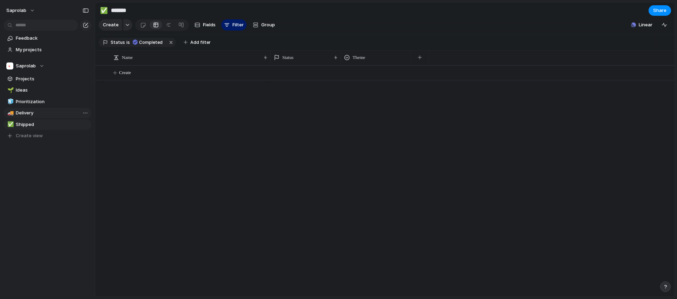
click at [32, 115] on span "Delivery" at bounding box center [52, 113] width 73 height 7
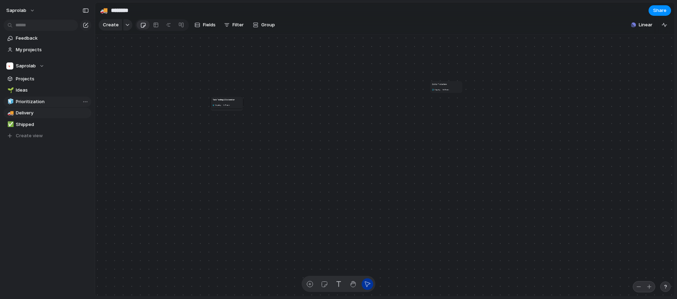
click at [31, 102] on span "Prioritization" at bounding box center [52, 101] width 73 height 7
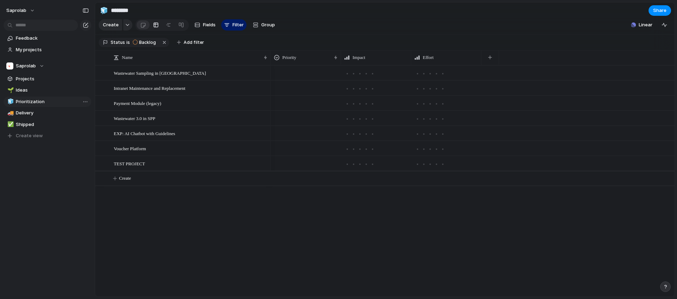
type input "**********"
click at [208, 27] on span "Fields" at bounding box center [209, 24] width 13 height 7
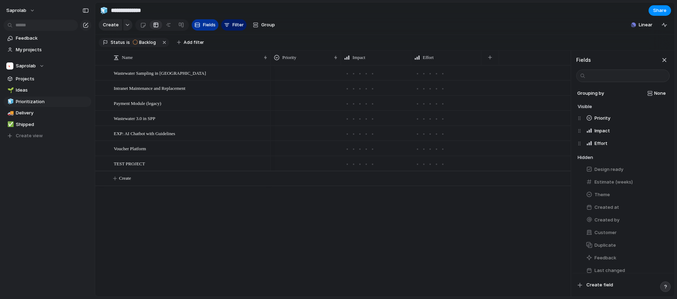
click at [208, 27] on span "Fields" at bounding box center [209, 24] width 13 height 7
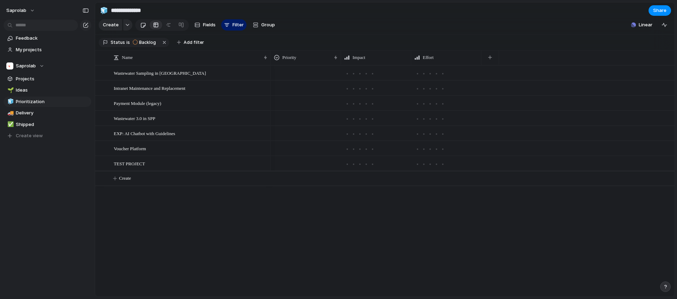
click at [143, 25] on div at bounding box center [143, 25] width 6 height 12
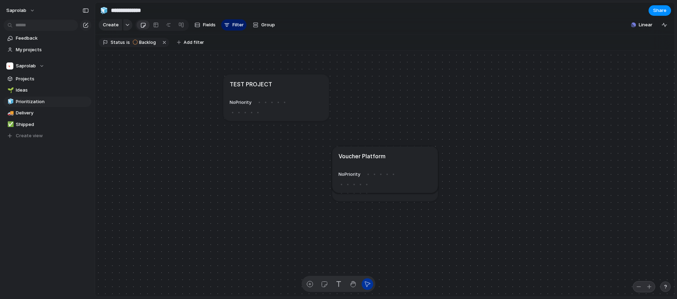
drag, startPoint x: 378, startPoint y: 158, endPoint x: 275, endPoint y: 93, distance: 121.9
click at [274, 93] on article "TEST PROJECT No Priority" at bounding box center [276, 97] width 105 height 46
drag, startPoint x: 387, startPoint y: 157, endPoint x: 426, endPoint y: 79, distance: 86.6
click at [426, 118] on article "Voucher Platform No Priority" at bounding box center [399, 141] width 105 height 46
drag, startPoint x: 384, startPoint y: 152, endPoint x: 530, endPoint y: 158, distance: 145.6
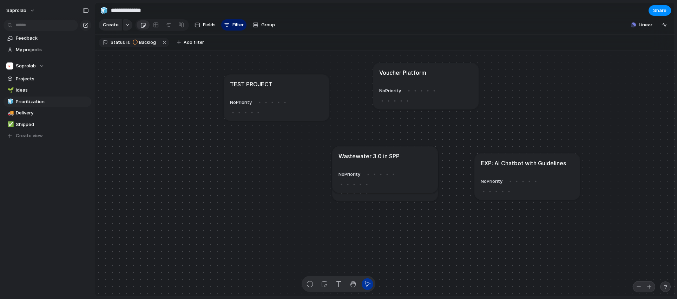
click at [530, 158] on article "EXP: AI Chatbot with Guidelines No Priority" at bounding box center [527, 177] width 105 height 46
drag, startPoint x: 406, startPoint y: 156, endPoint x: 229, endPoint y: 177, distance: 178.3
click at [339, 160] on div "Wastewater 3.0 in SPP" at bounding box center [385, 156] width 93 height 8
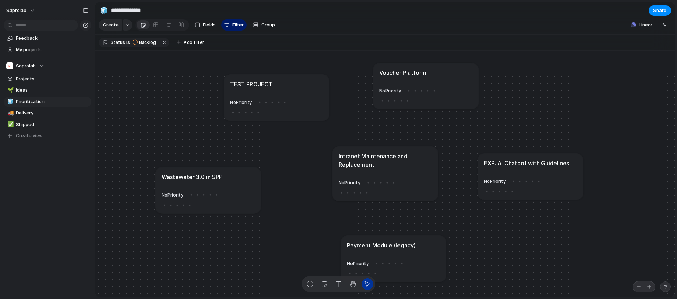
drag, startPoint x: 382, startPoint y: 166, endPoint x: 390, endPoint y: 255, distance: 89.6
click at [390, 255] on article "Payment Module (legacy) No Priority" at bounding box center [393, 259] width 105 height 46
click at [155, 27] on div at bounding box center [156, 24] width 6 height 11
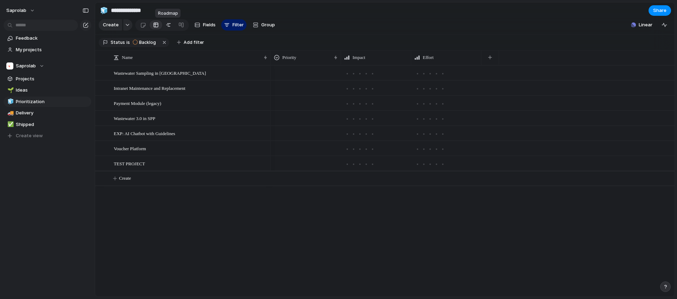
click at [166, 26] on div at bounding box center [169, 24] width 6 height 11
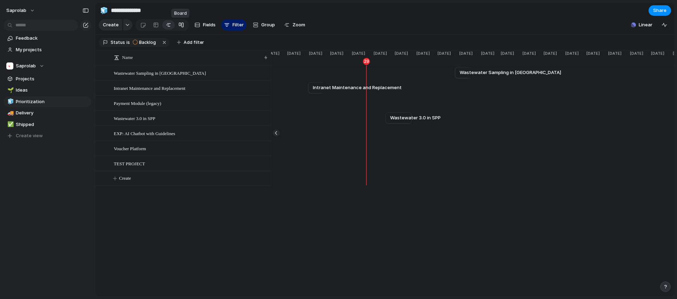
click at [179, 24] on div at bounding box center [181, 24] width 6 height 11
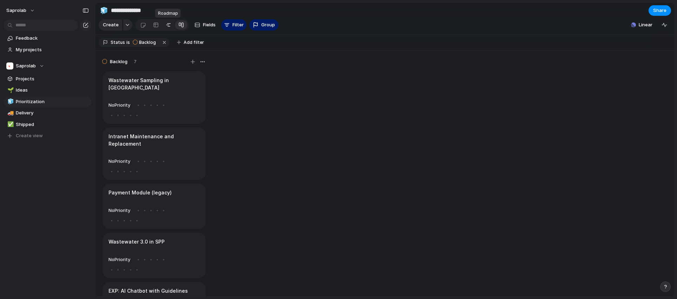
click at [167, 27] on div at bounding box center [169, 24] width 6 height 11
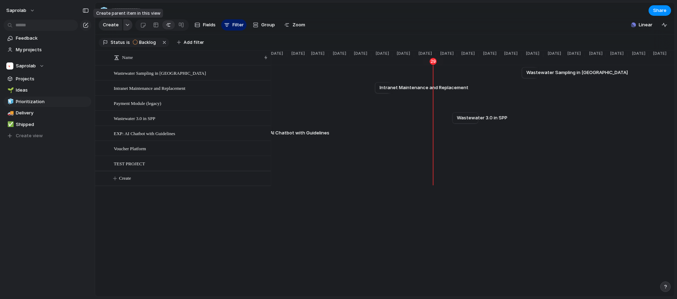
click at [126, 25] on div "button" at bounding box center [127, 25] width 5 height 3
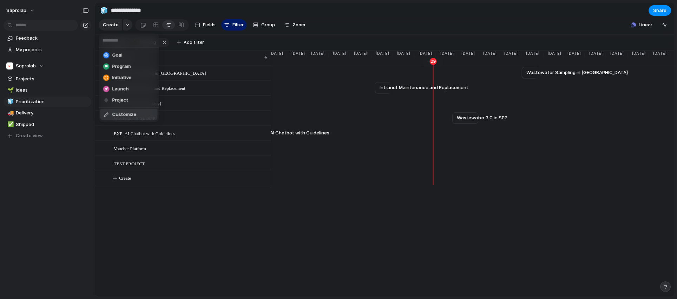
click at [129, 116] on span "Customize" at bounding box center [124, 114] width 24 height 7
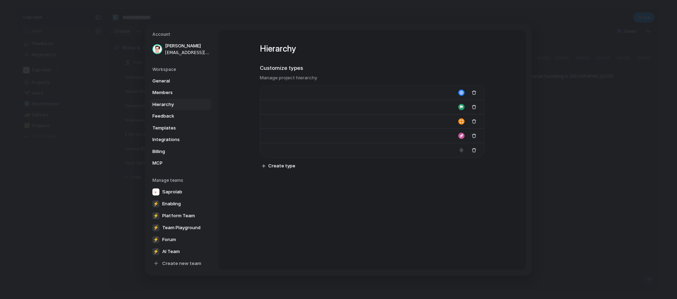
type input "****"
type input "*******"
type input "**********"
type input "******"
type input "*******"
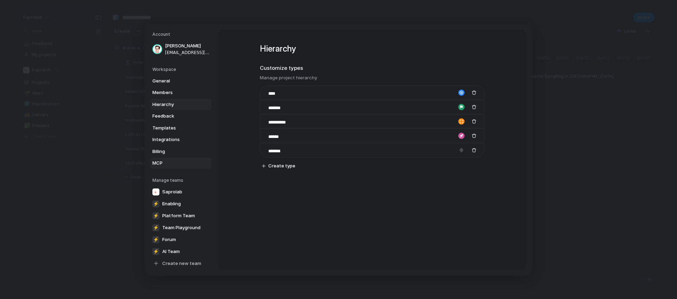
click at [163, 161] on span "MCP" at bounding box center [174, 163] width 45 height 7
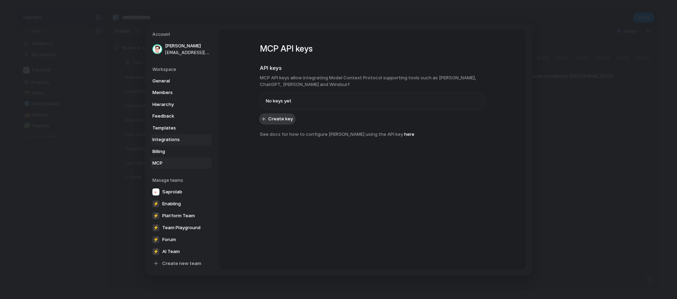
click at [165, 142] on span "Integrations" at bounding box center [174, 139] width 45 height 7
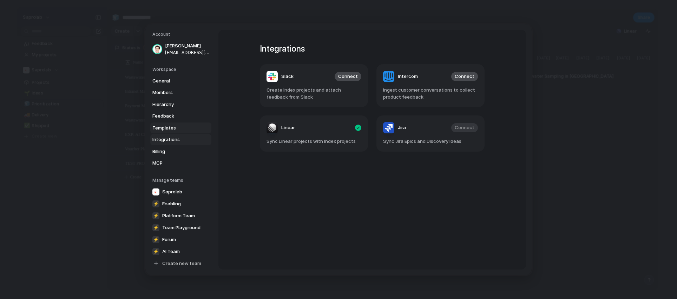
click at [167, 130] on span "Templates" at bounding box center [174, 127] width 45 height 7
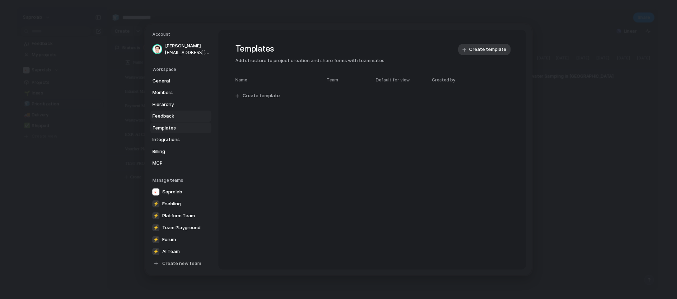
click at [168, 116] on span "Feedback" at bounding box center [174, 116] width 45 height 7
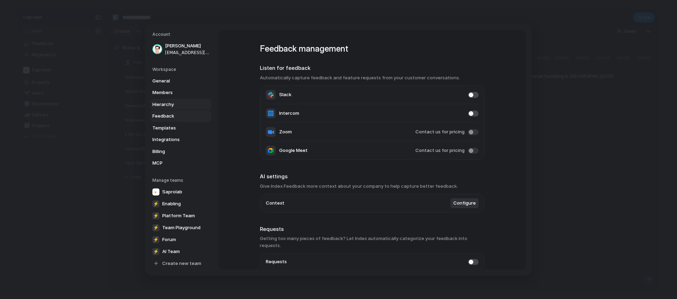
click at [169, 104] on span "Hierarchy" at bounding box center [174, 104] width 45 height 7
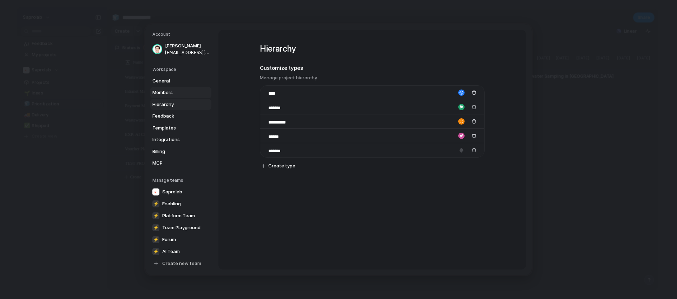
click at [169, 92] on span "Members" at bounding box center [174, 92] width 45 height 7
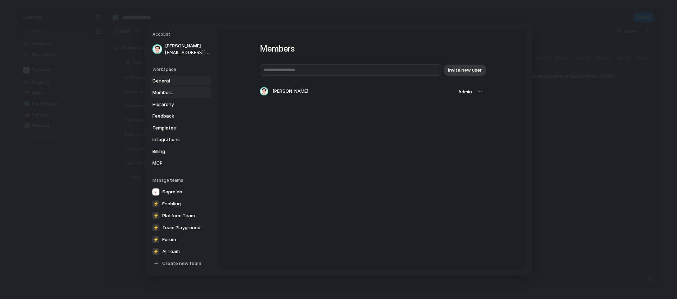
click at [168, 82] on span "General" at bounding box center [174, 80] width 45 height 7
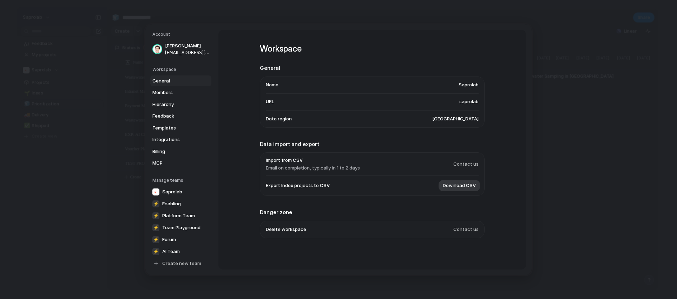
click at [456, 120] on span "[GEOGRAPHIC_DATA]" at bounding box center [455, 118] width 46 height 7
click at [465, 103] on span "saprolab" at bounding box center [469, 101] width 19 height 7
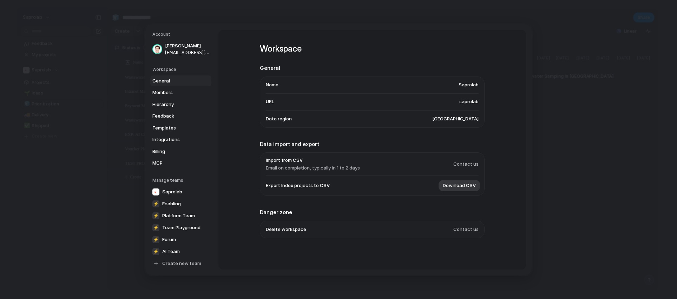
click at [457, 76] on section "General Name Saprolab URL saprolab Data region [GEOGRAPHIC_DATA]" at bounding box center [372, 96] width 225 height 64
click at [166, 74] on div "Workspace General Members Hierarchy Feedback Templates Integrations Billing MCP" at bounding box center [181, 117] width 59 height 103
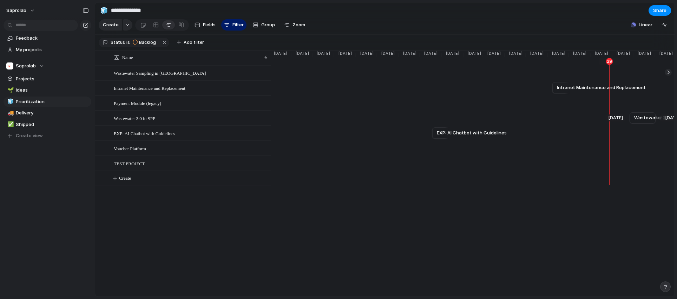
scroll to position [0, 449]
click at [28, 85] on link "🌱 Ideas" at bounding box center [48, 90] width 88 height 11
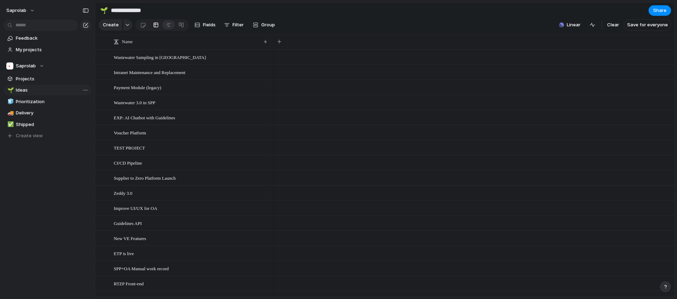
type input "*****"
click at [266, 41] on div "Name" at bounding box center [190, 41] width 157 height 11
click at [266, 41] on div "Sort ascending Sort descending" at bounding box center [338, 149] width 677 height 299
click at [204, 55] on div "Wastewater Sampling in [GEOGRAPHIC_DATA]" at bounding box center [191, 57] width 155 height 14
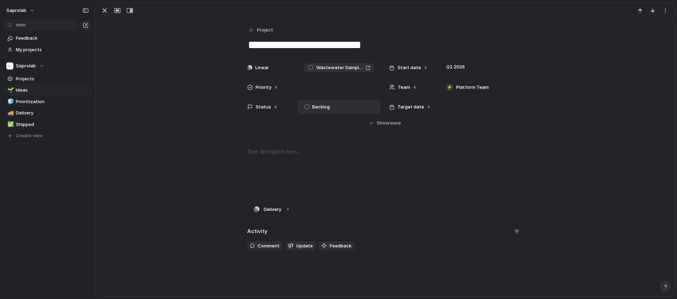
click at [336, 104] on div "Backlog" at bounding box center [339, 107] width 77 height 8
click at [195, 125] on div "Backlog Planned In Progress Ongoing Completed Canceled" at bounding box center [338, 149] width 677 height 299
